Goal: Check status: Check status

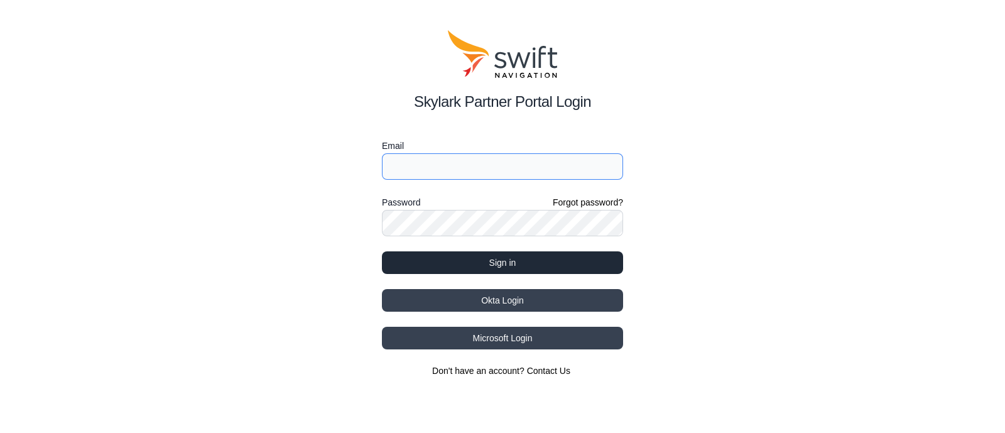
type input "[PERSON_NAME][EMAIL_ADDRESS][PERSON_NAME]"
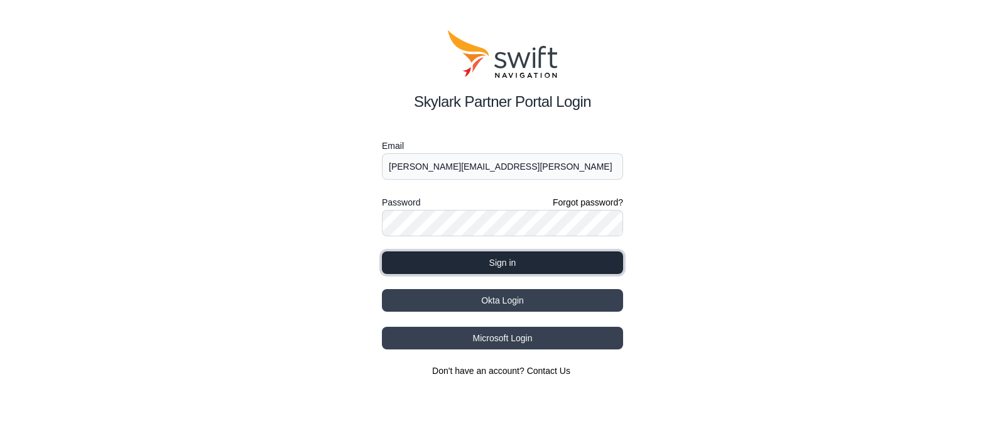
click at [455, 262] on button "Sign in" at bounding box center [502, 262] width 241 height 23
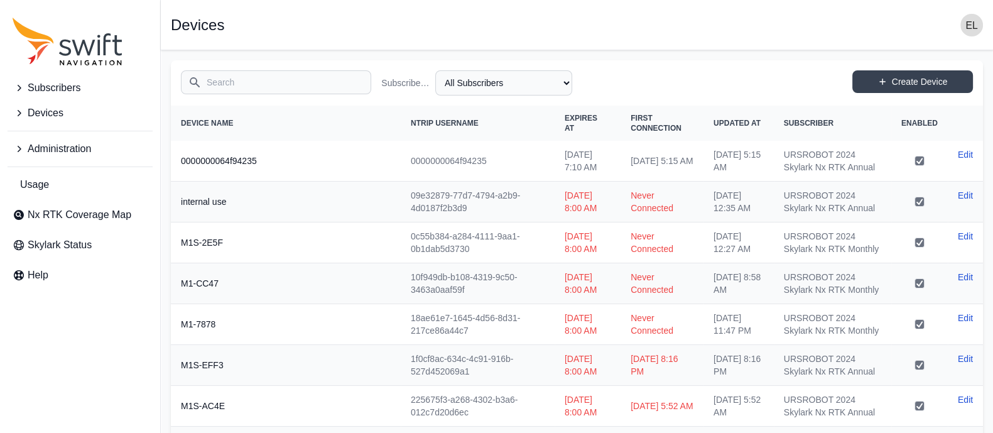
click at [261, 82] on input "Search" at bounding box center [276, 82] width 190 height 24
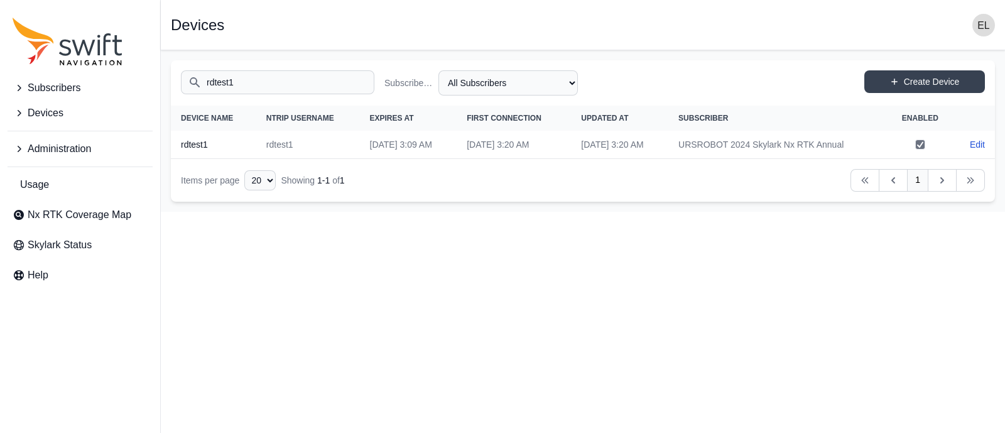
type input "rdtest1"
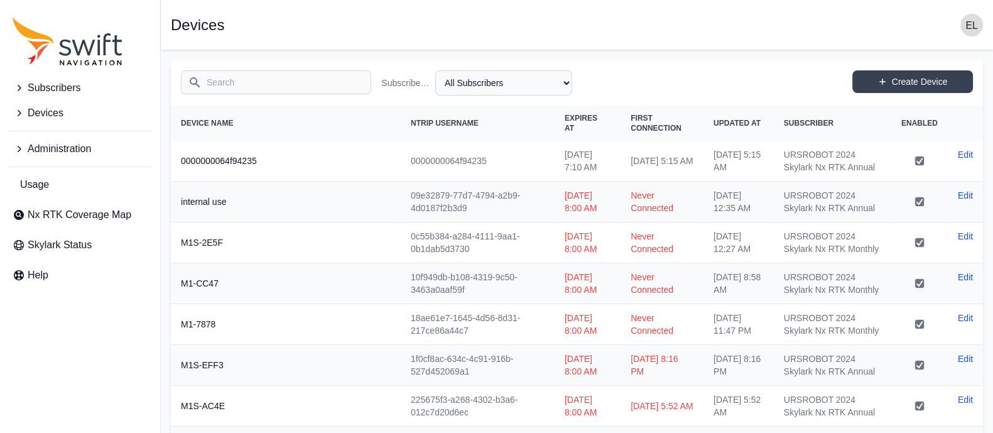
drag, startPoint x: 0, startPoint y: 0, endPoint x: 261, endPoint y: 82, distance: 273.7
click at [261, 82] on input "Search" at bounding box center [276, 82] width 190 height 24
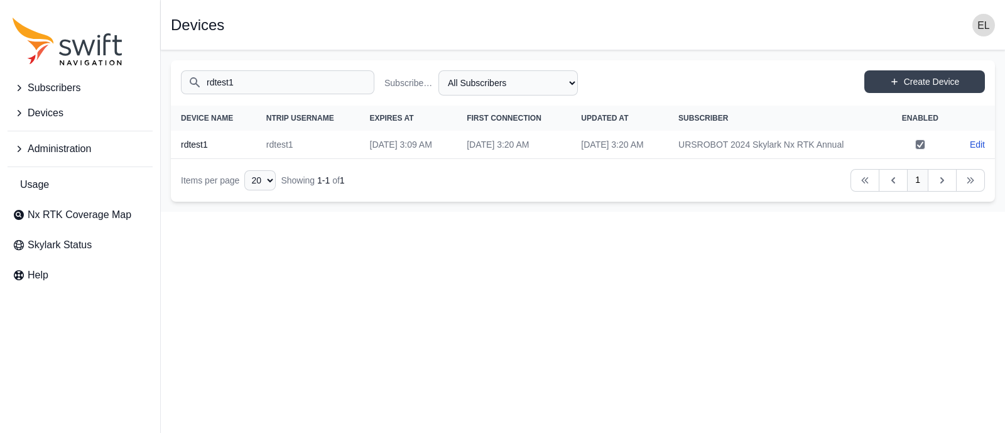
type input "rdtest1"
